Goal: Check status

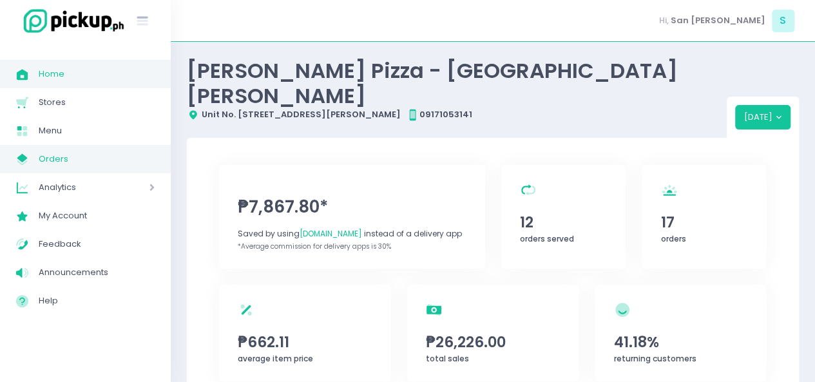
click at [72, 157] on span "Orders" at bounding box center [97, 159] width 116 height 17
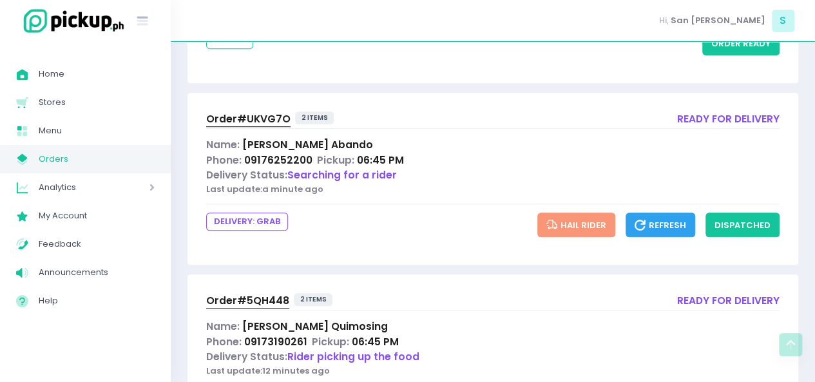
scroll to position [527, 0]
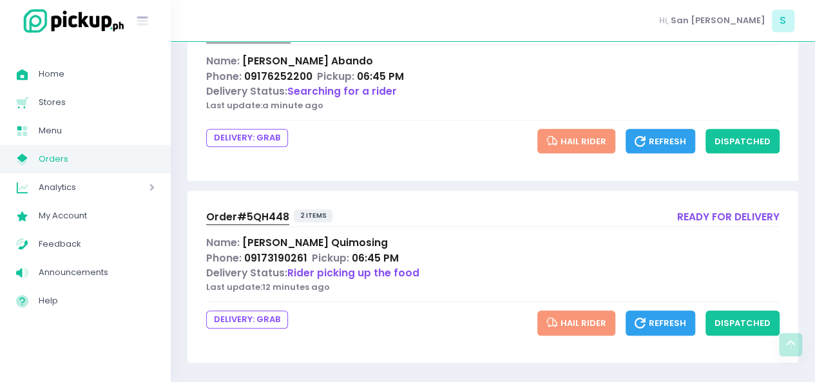
click at [677, 130] on button "Refresh" at bounding box center [661, 141] width 70 height 24
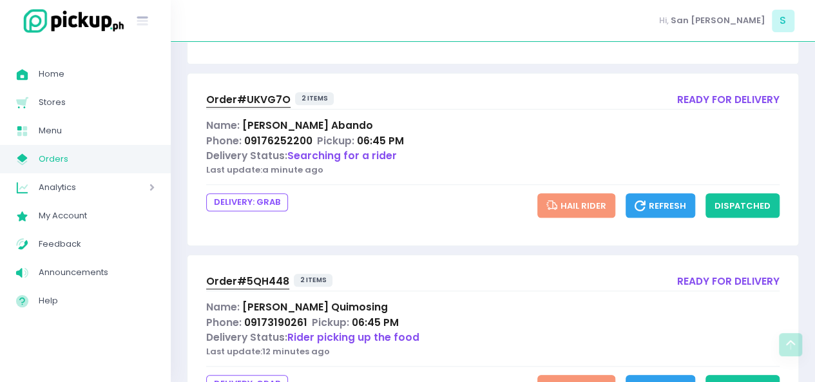
scroll to position [461, 0]
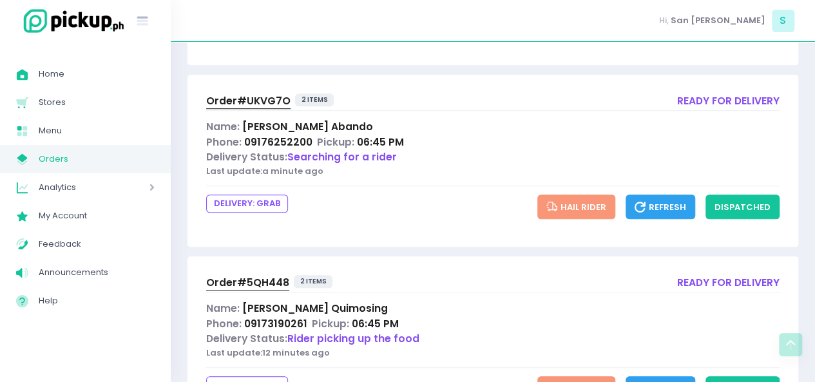
click at [237, 95] on span "Order# UKVG7O" at bounding box center [248, 101] width 84 height 14
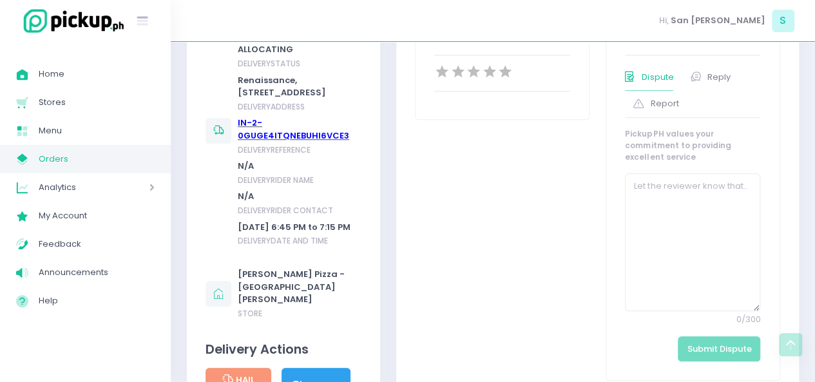
scroll to position [518, 0]
click at [255, 141] on link "IN-2-0GUGE4ITQNEBUHI6VCE3" at bounding box center [293, 128] width 111 height 25
click at [242, 141] on link "IN-2-0GUGE4ITQNEBUHI6VCE3" at bounding box center [293, 128] width 111 height 25
